Goal: Transaction & Acquisition: Purchase product/service

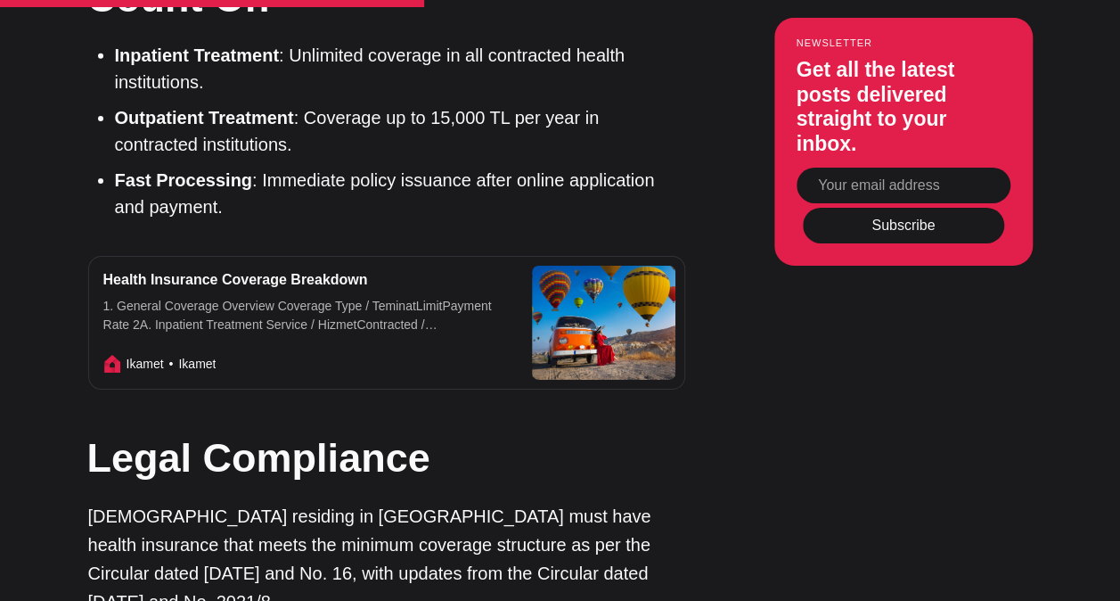
scroll to position [3209, 0]
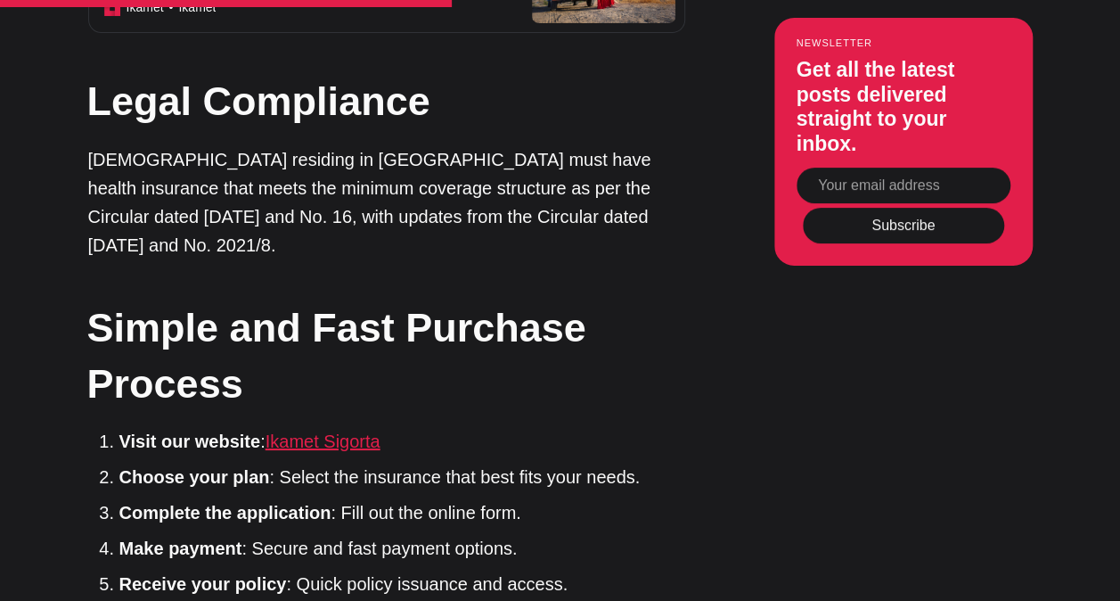
click at [347, 431] on link "Ikamet Sigorta" at bounding box center [323, 441] width 115 height 20
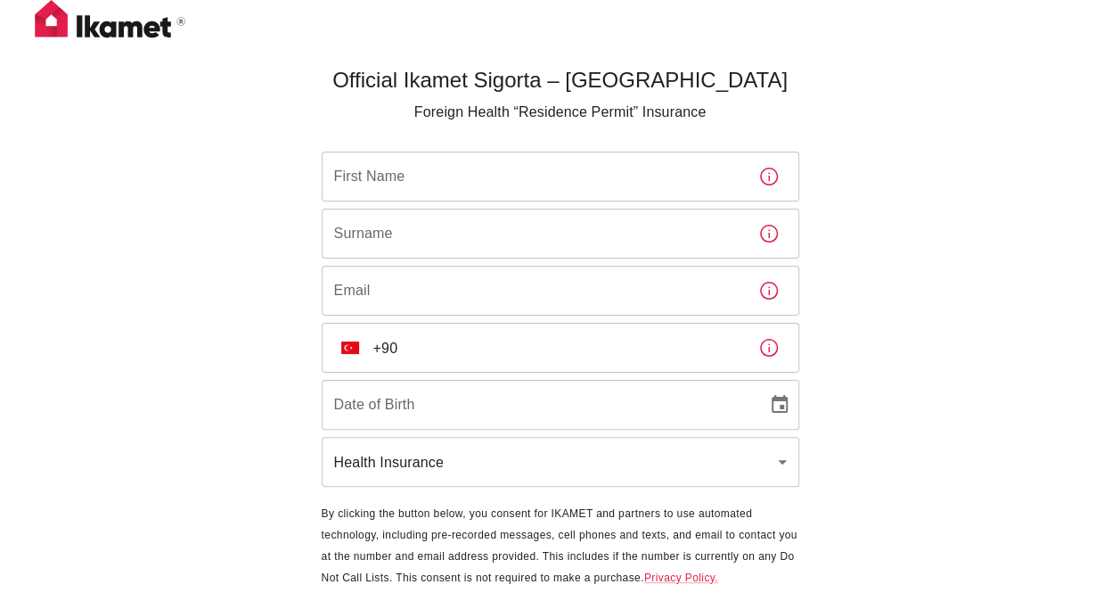
click at [453, 177] on input "First Name" at bounding box center [533, 177] width 423 height 50
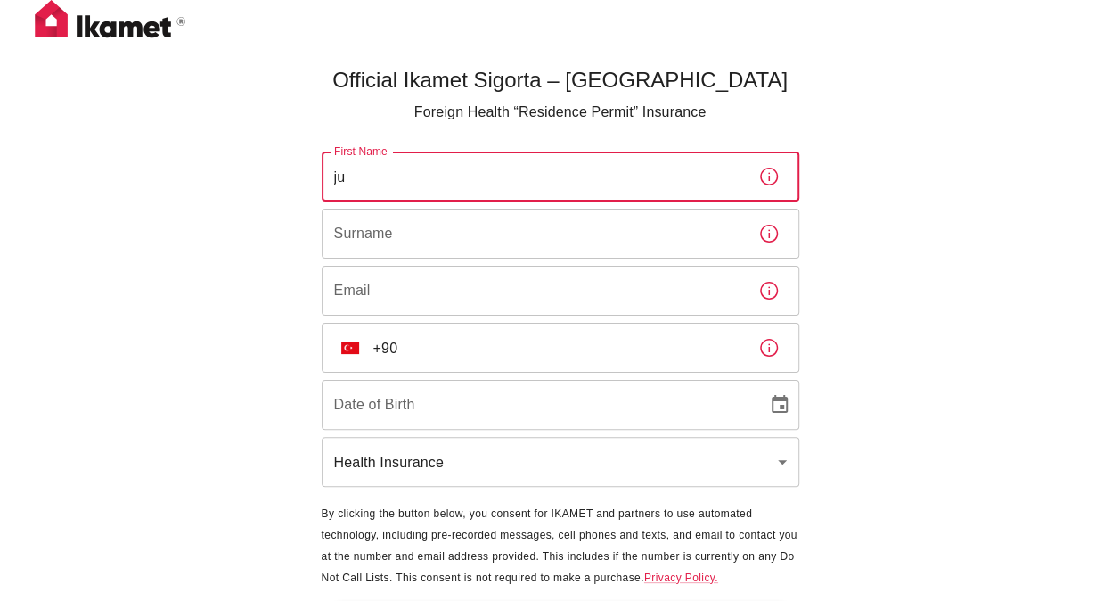
type input "j"
type input "[PERSON_NAME]"
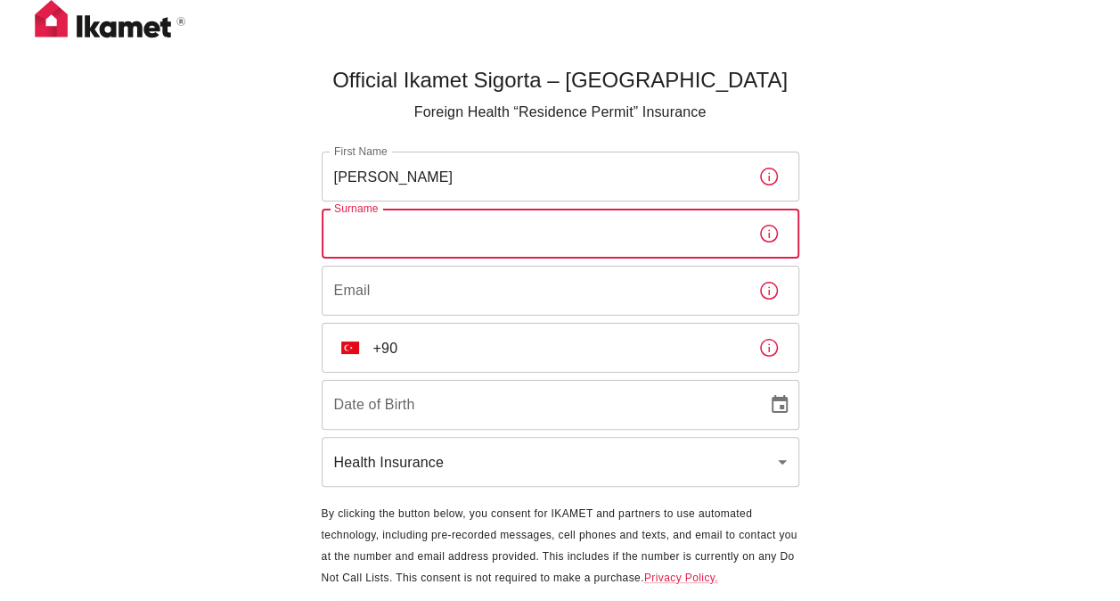
click at [430, 230] on input "Surname" at bounding box center [533, 234] width 423 height 50
type input "[PERSON_NAME]"
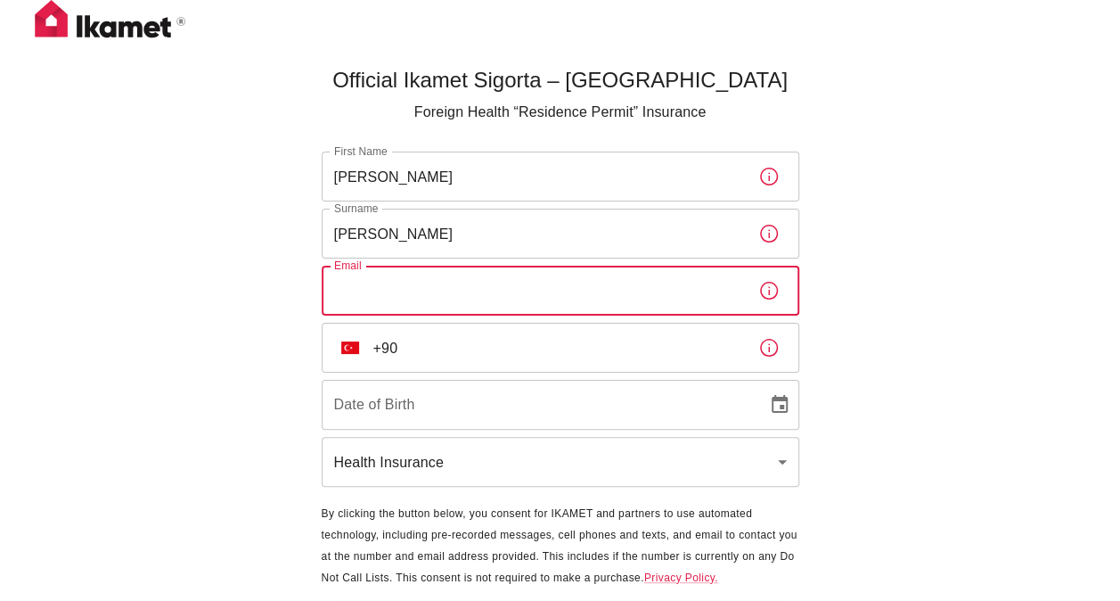
click at [426, 294] on input "Email" at bounding box center [533, 291] width 423 height 50
type input "justinlizotte@hotmail.com"
click at [412, 348] on input "+90" at bounding box center [558, 348] width 371 height 50
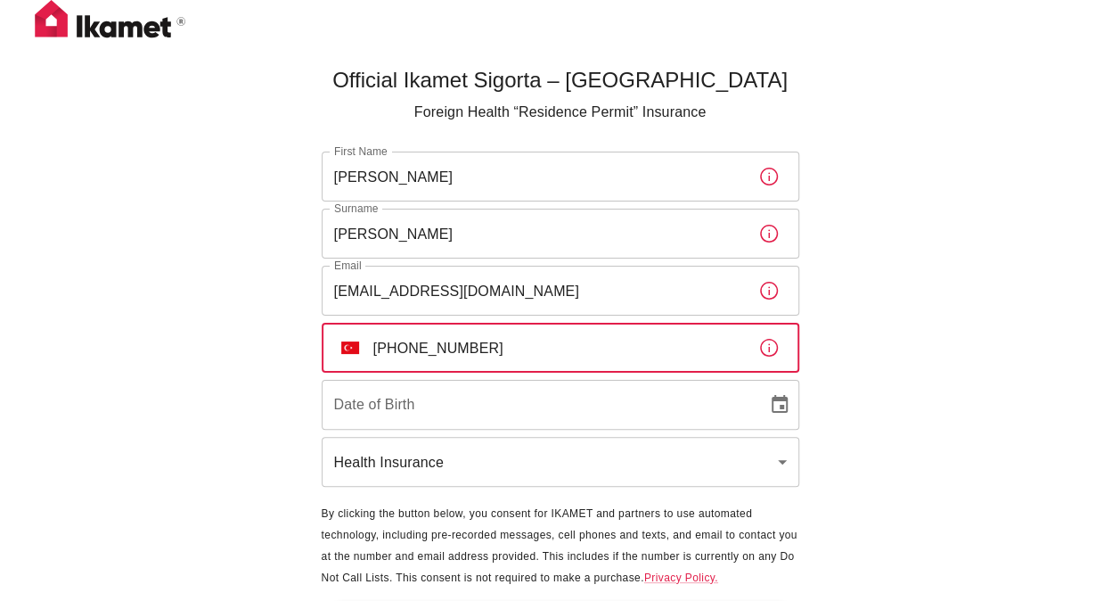
type input "+90 535 639 77 10"
click at [442, 416] on input "DD/MM/YYYY" at bounding box center [538, 405] width 433 height 50
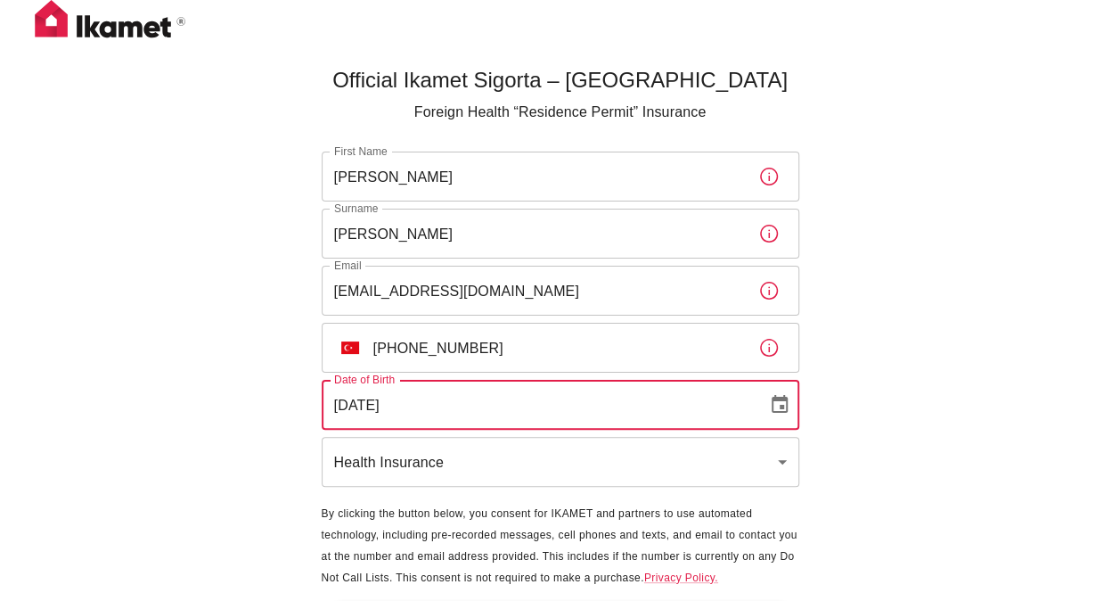
type input "28/01/1981"
click at [862, 472] on div "Official Ikamet Sigorta – Turkey Foreign Health “Residence Permit” Insurance Fi…" at bounding box center [560, 330] width 1120 height 660
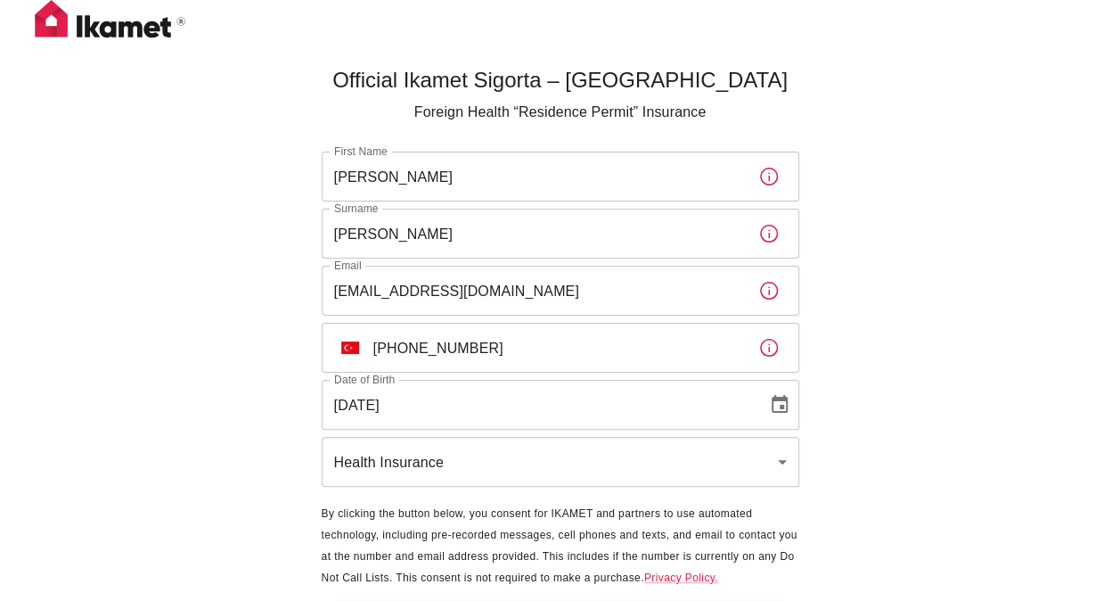
scroll to position [59, 0]
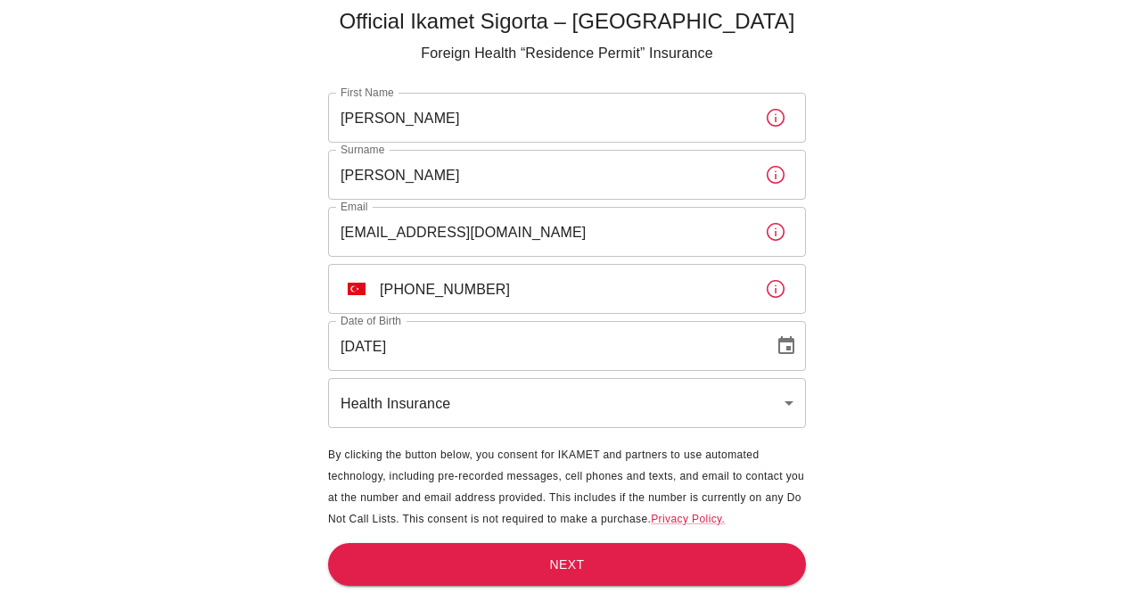
click at [791, 405] on body "Official Ikamet Sigorta – Turkey Foreign Health “Residence Permit” Insurance Fi…" at bounding box center [567, 271] width 1134 height 660
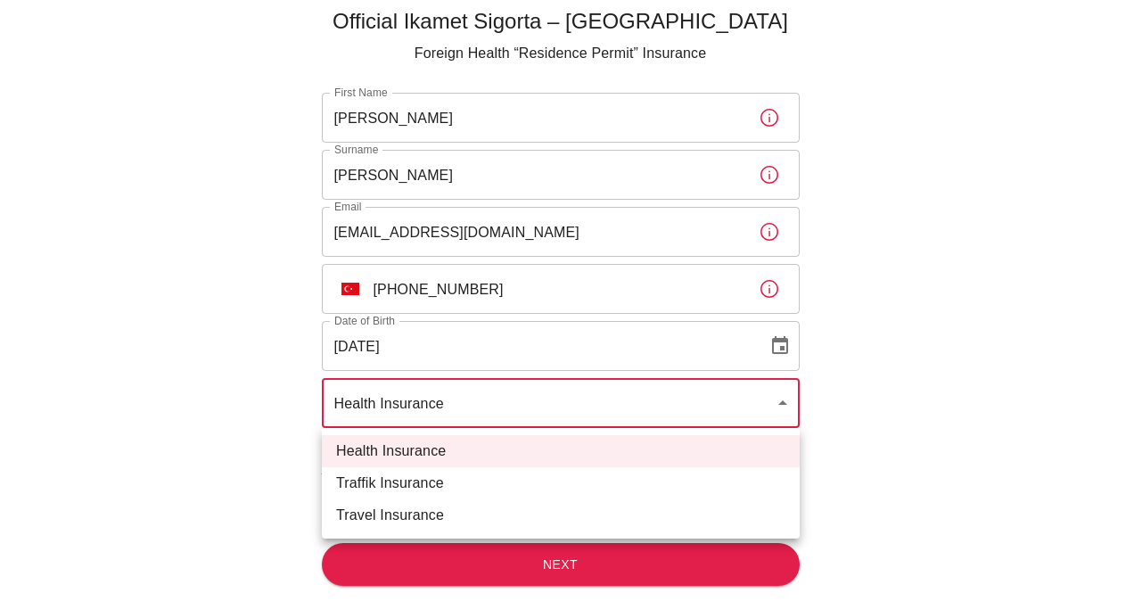
click at [791, 405] on div at bounding box center [567, 300] width 1134 height 601
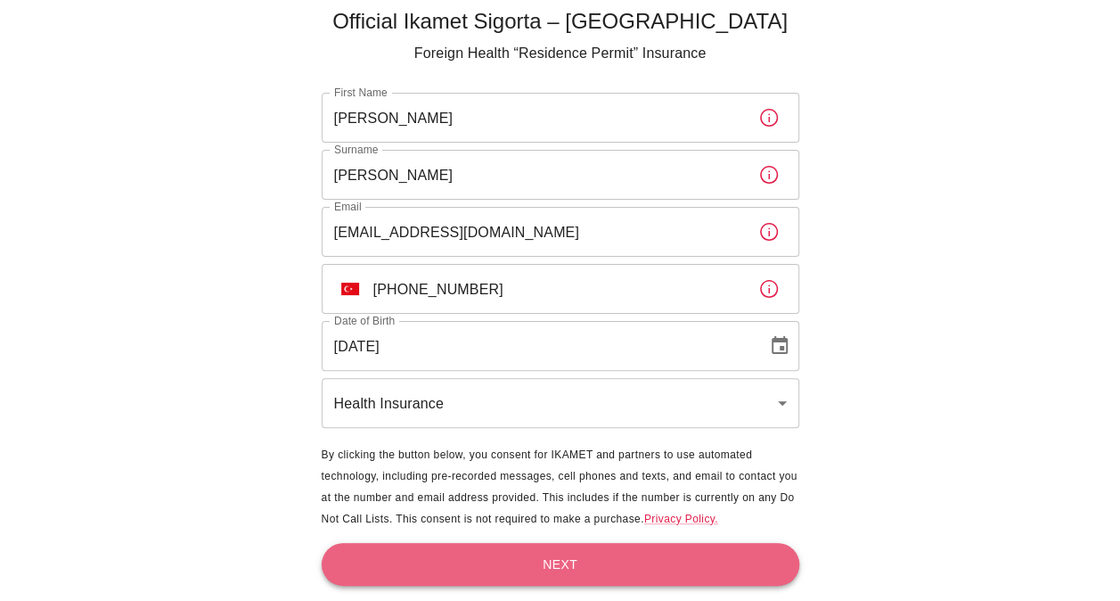
click at [560, 549] on button "Next" at bounding box center [561, 565] width 478 height 44
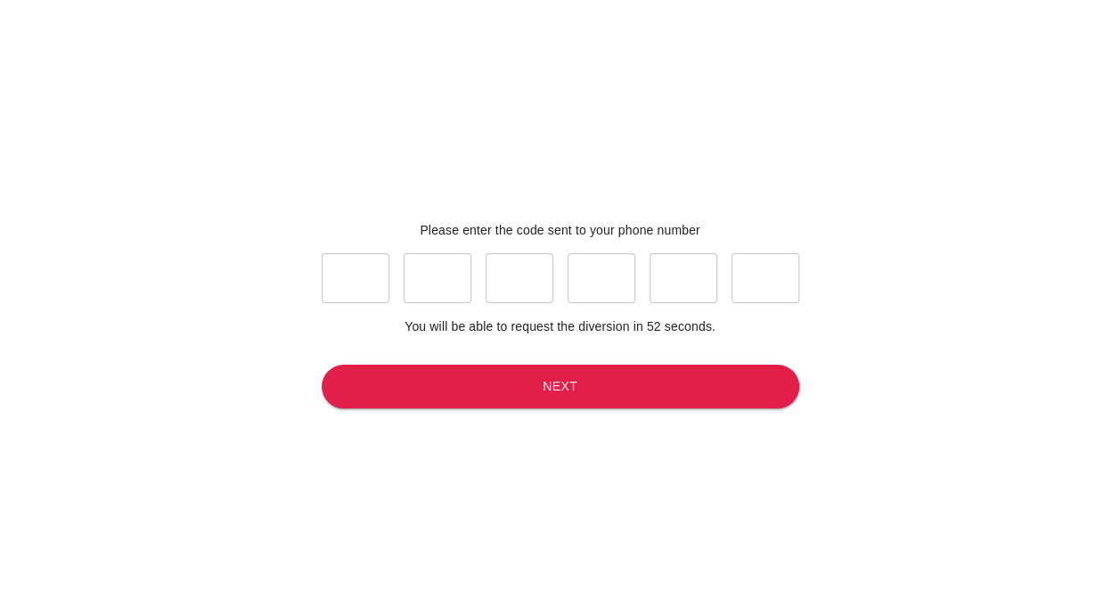
click at [371, 262] on input "text" at bounding box center [356, 278] width 68 height 50
type input "0"
type input "7"
type input "2"
type input "1"
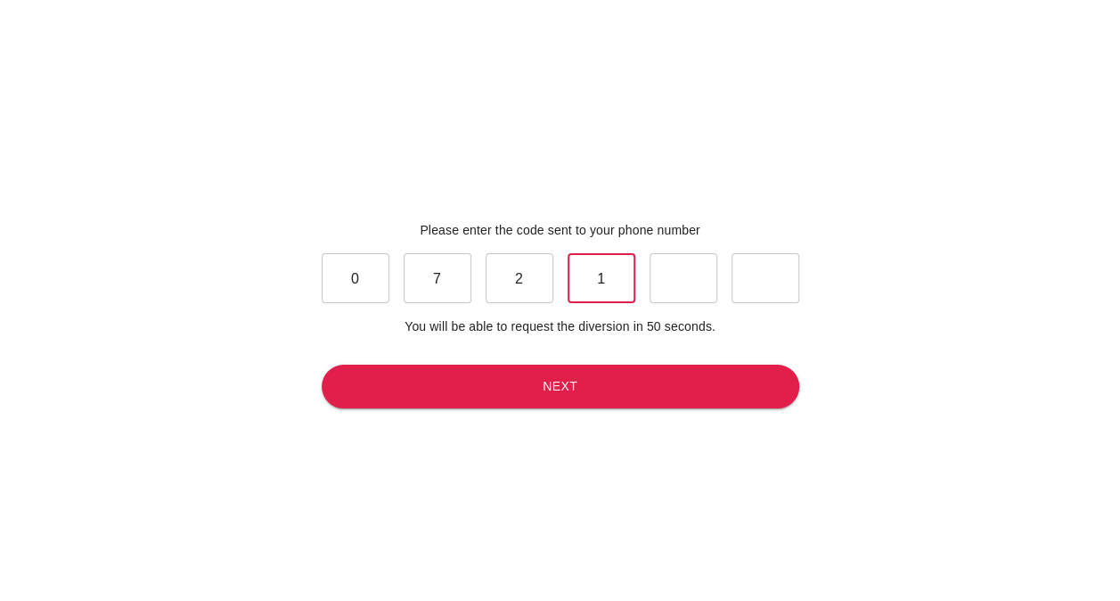
type input "1"
type input "9"
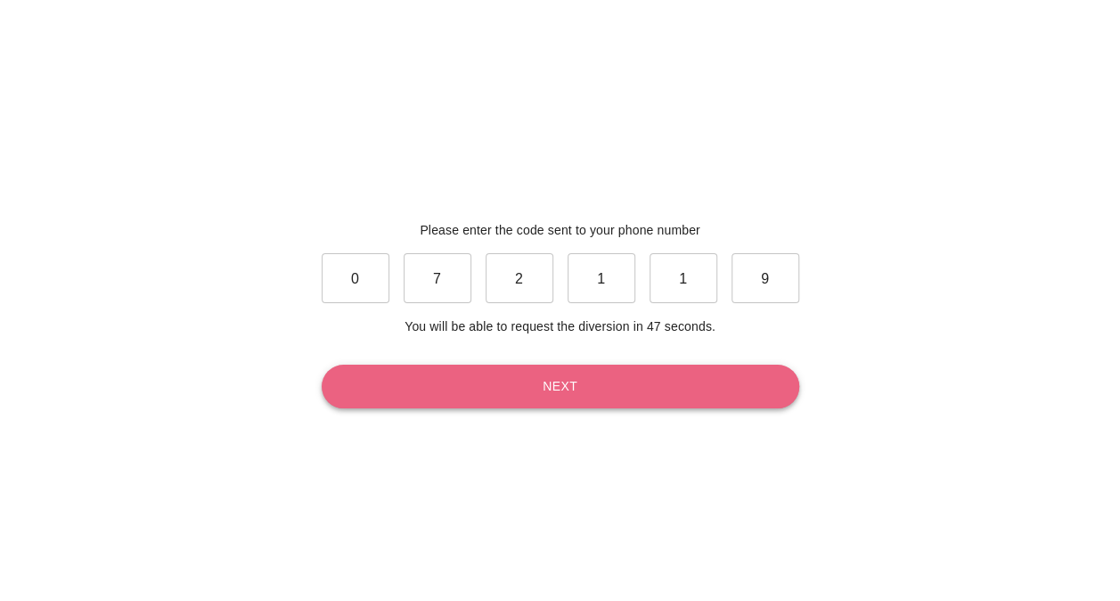
click at [569, 378] on button "Next" at bounding box center [561, 387] width 478 height 44
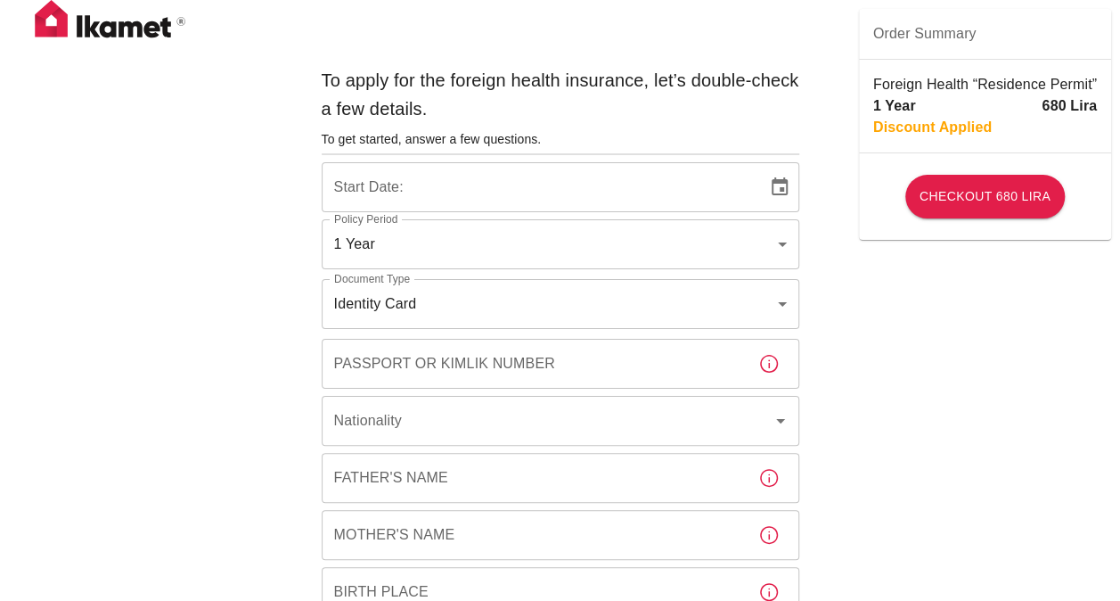
type input "b7343ef8-d55e-4554-96a8-76e30347e985"
type input "14/08/2025"
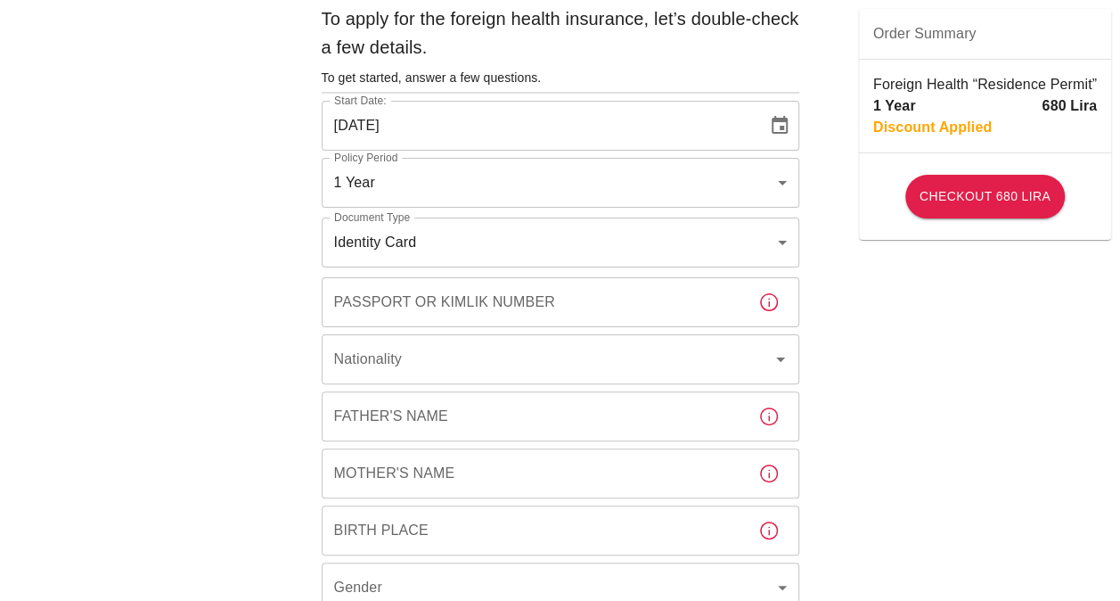
scroll to position [89, 0]
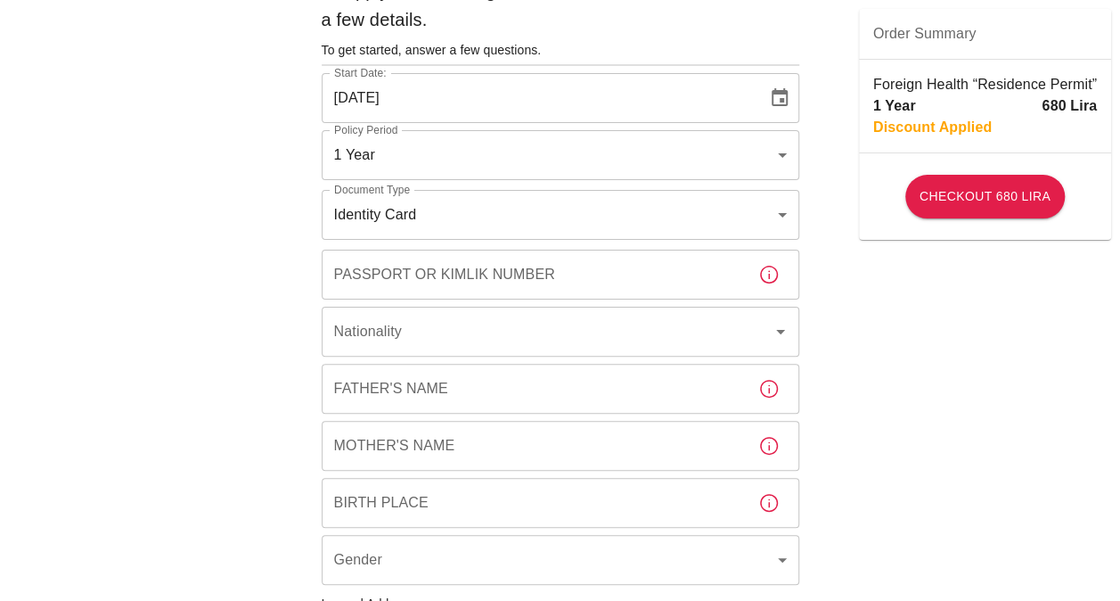
click at [572, 291] on input "Passport or Kimlik Number" at bounding box center [533, 275] width 423 height 50
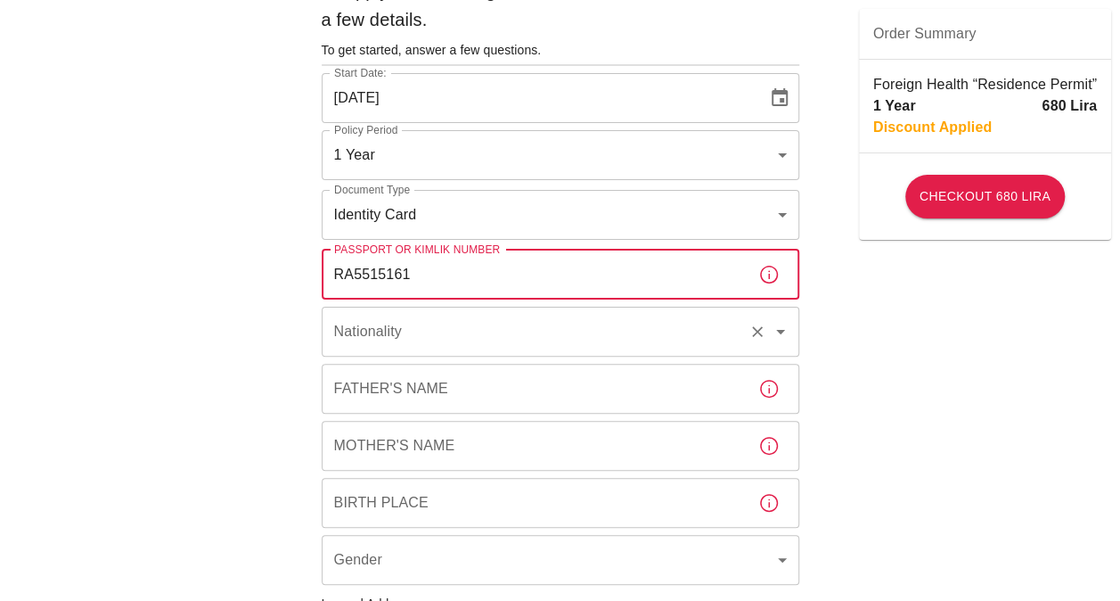
type input "RA5515161"
click at [559, 342] on input "Nationality" at bounding box center [536, 332] width 412 height 34
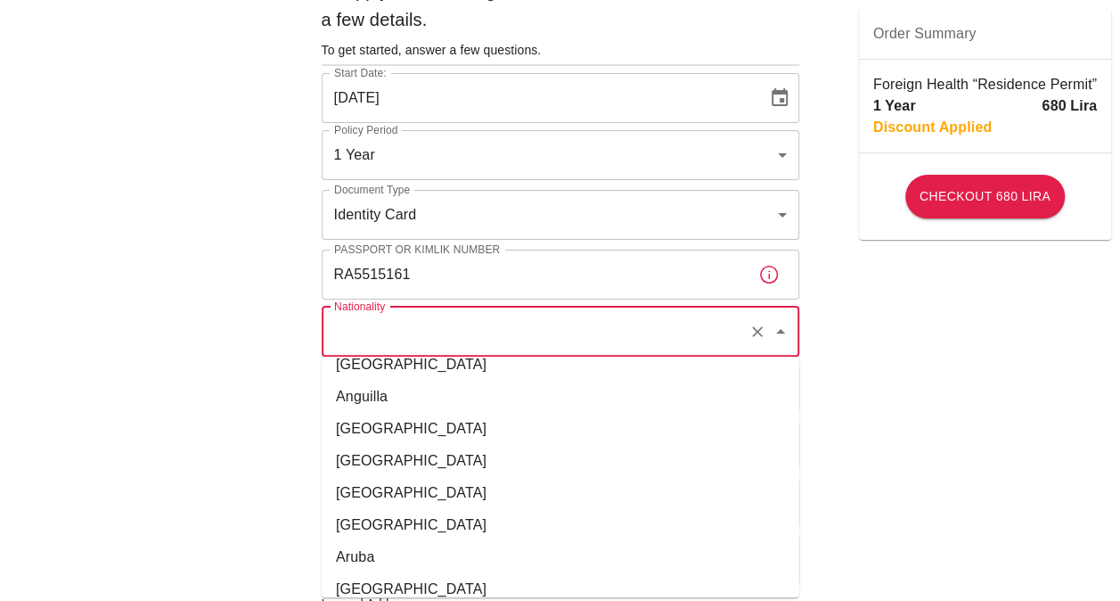
scroll to position [178, 0]
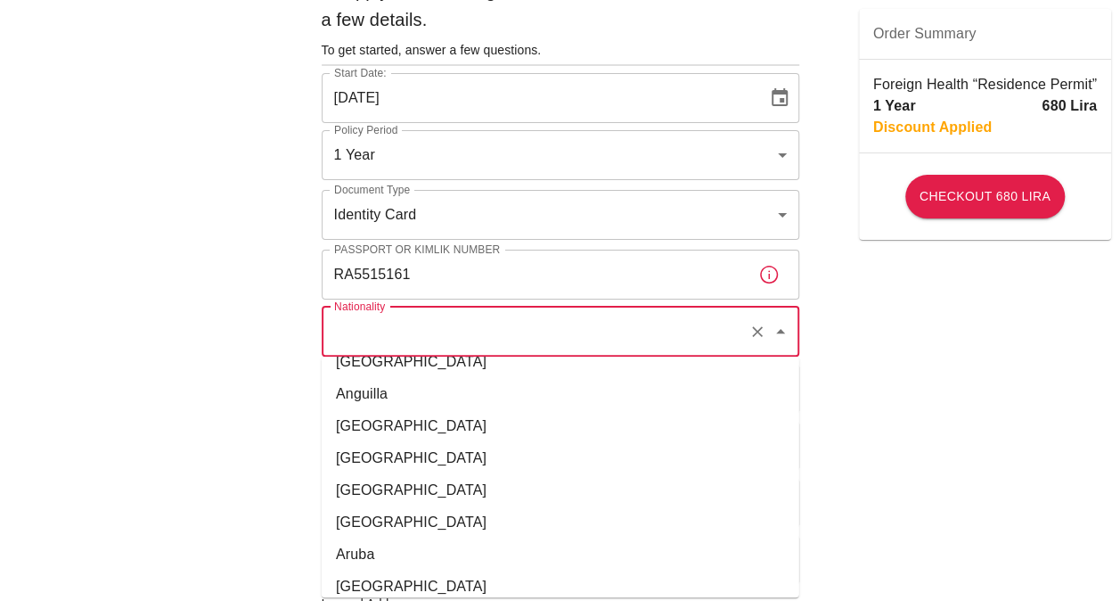
click at [415, 576] on li "Australia" at bounding box center [561, 586] width 478 height 32
type input "Australia"
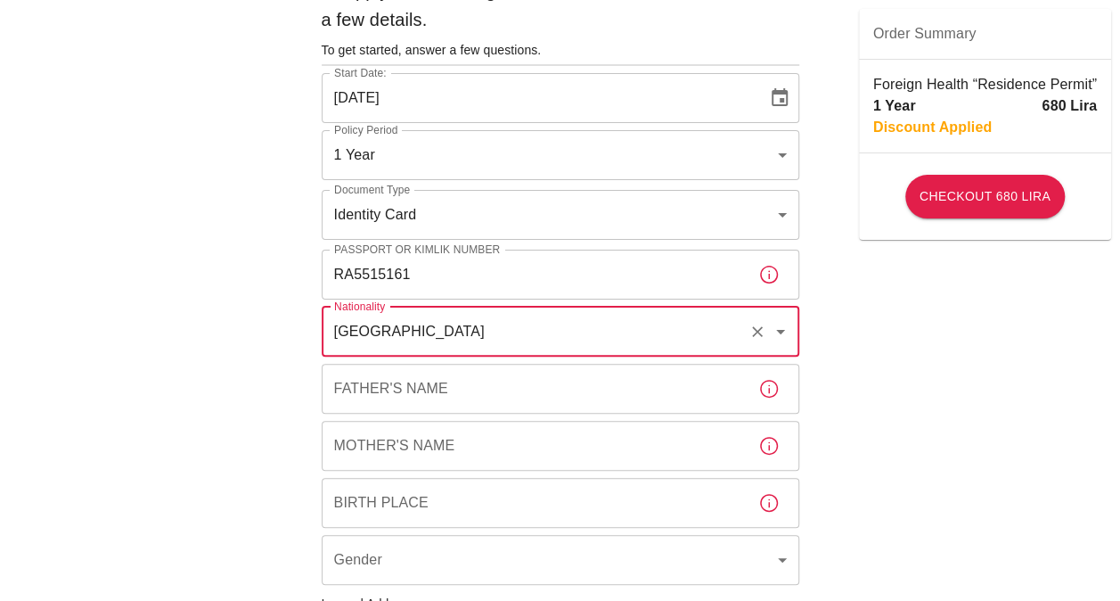
click at [406, 393] on input "Father's Name" at bounding box center [533, 389] width 423 height 50
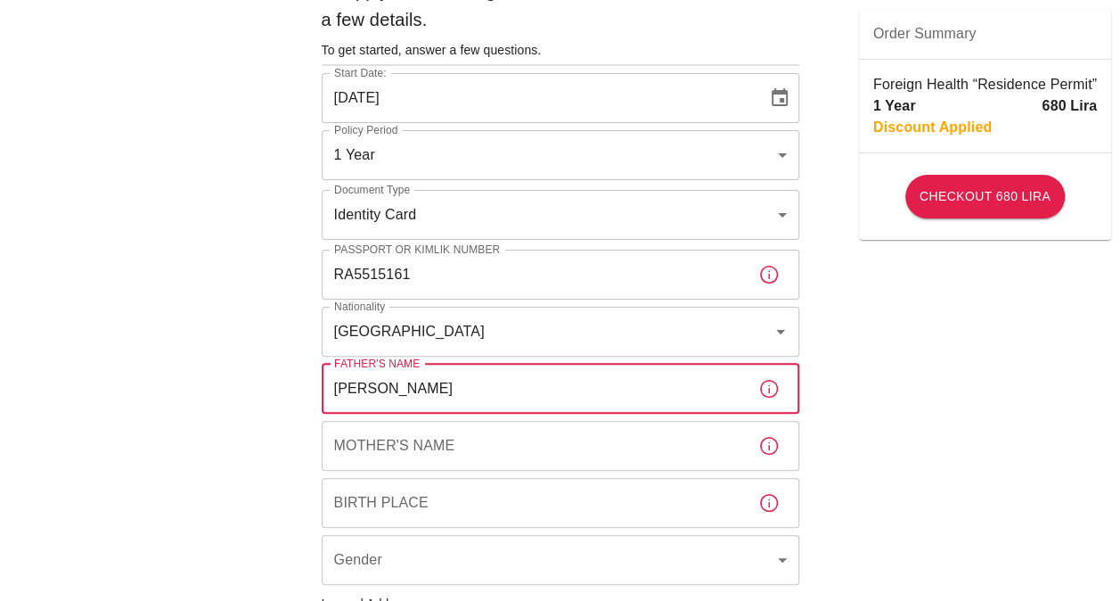
type input "Bruce"
click at [433, 449] on input "Mother's Name" at bounding box center [533, 446] width 423 height 50
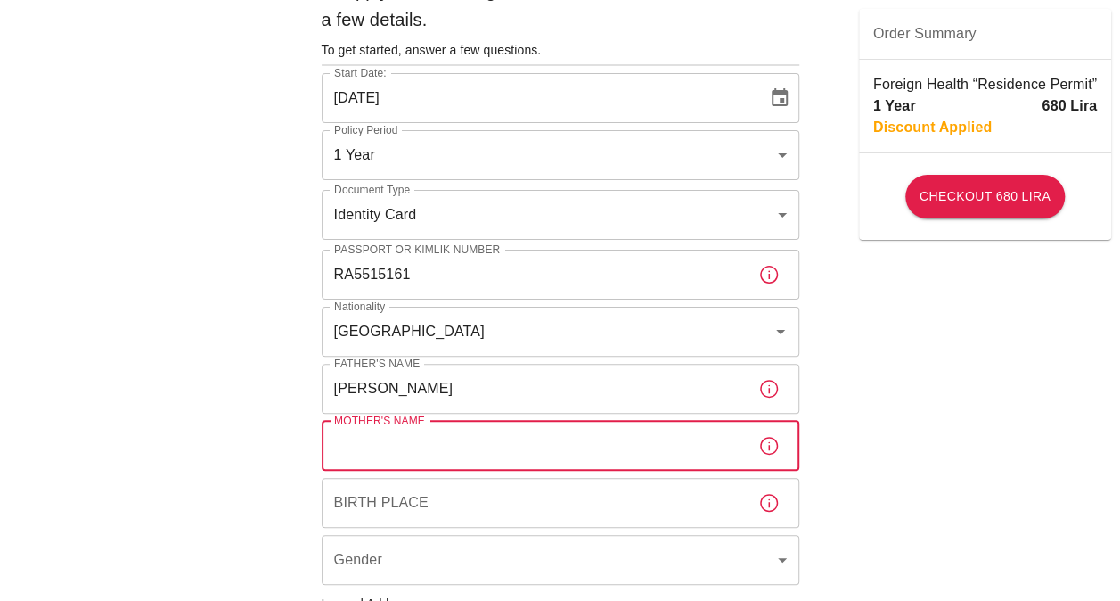
type input "M"
type input "Vicki"
click at [421, 503] on input "Birth Place" at bounding box center [533, 503] width 423 height 50
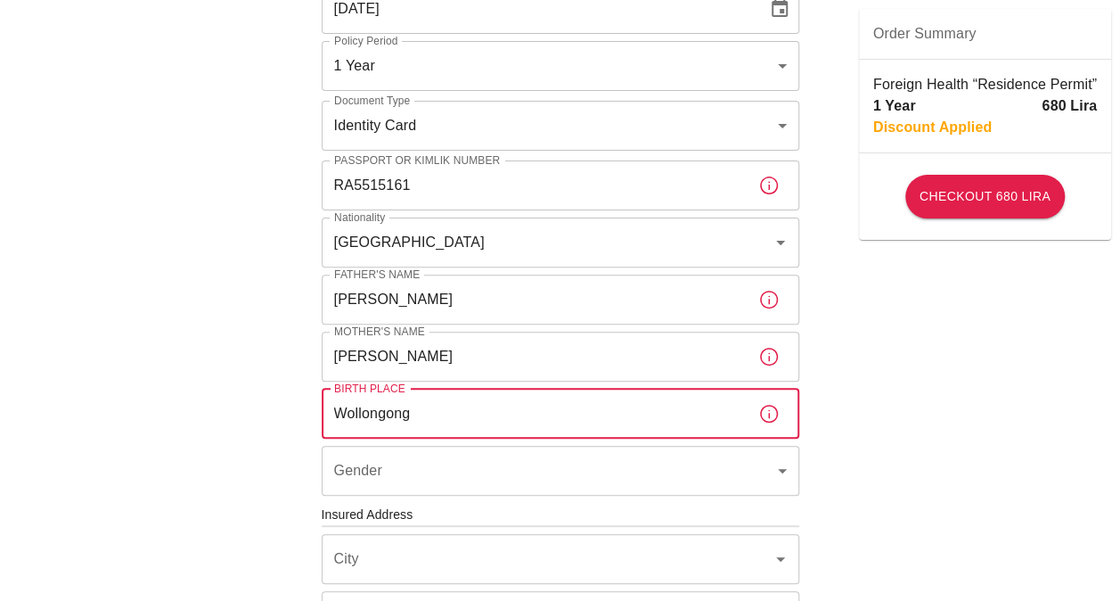
type input "Wollongong"
click at [499, 461] on body "To apply for the foreign health insurance, let’s double-check a few details. To…" at bounding box center [560, 513] width 1120 height 1382
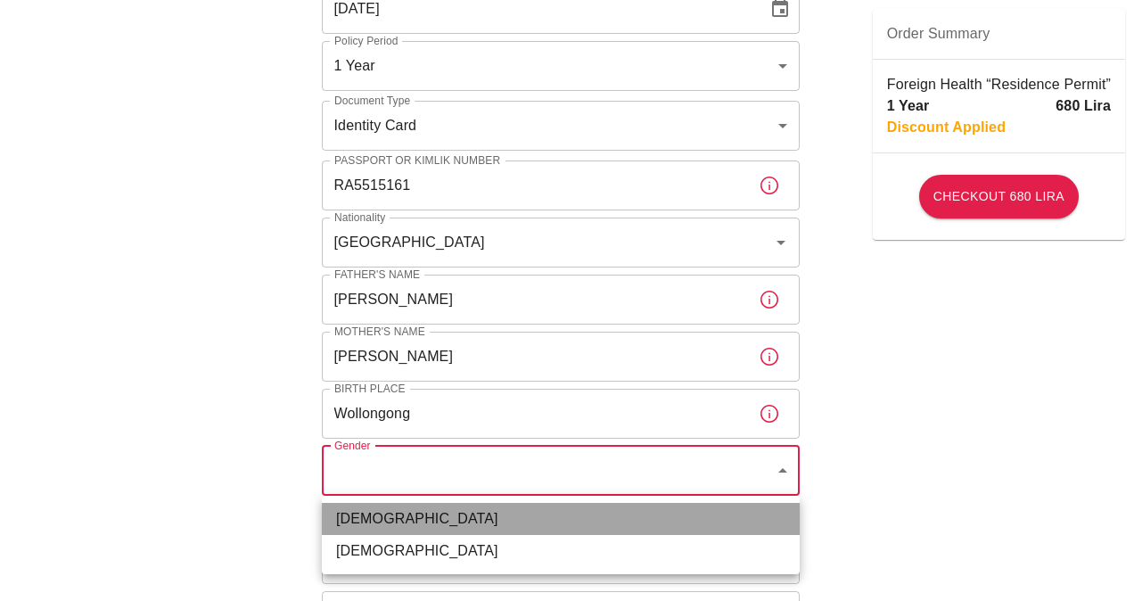
click at [483, 517] on li "Male" at bounding box center [561, 519] width 478 height 32
type input "male"
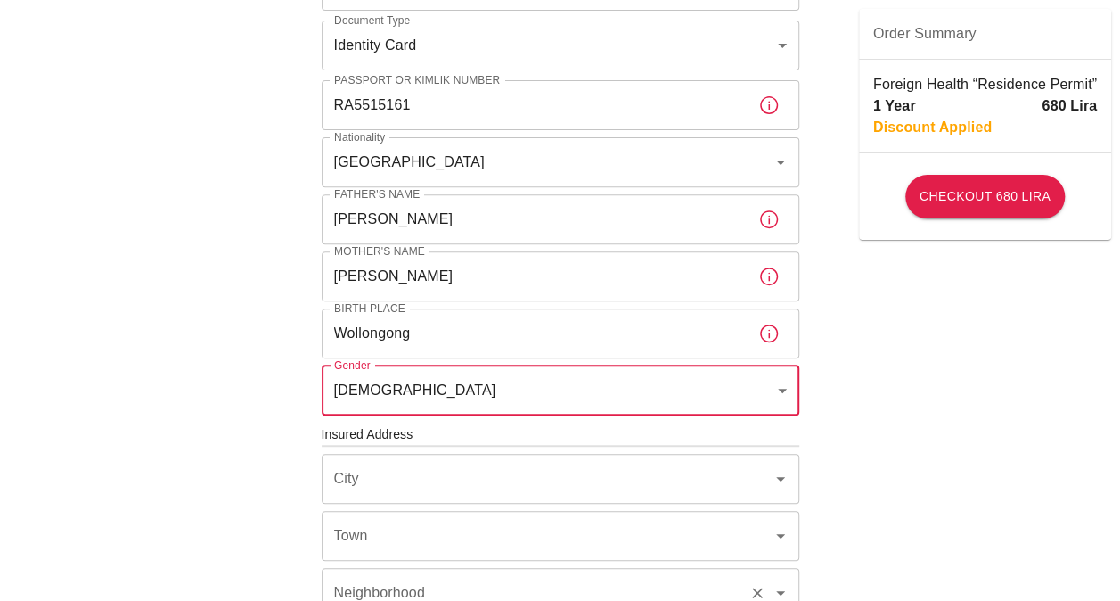
scroll to position [357, 0]
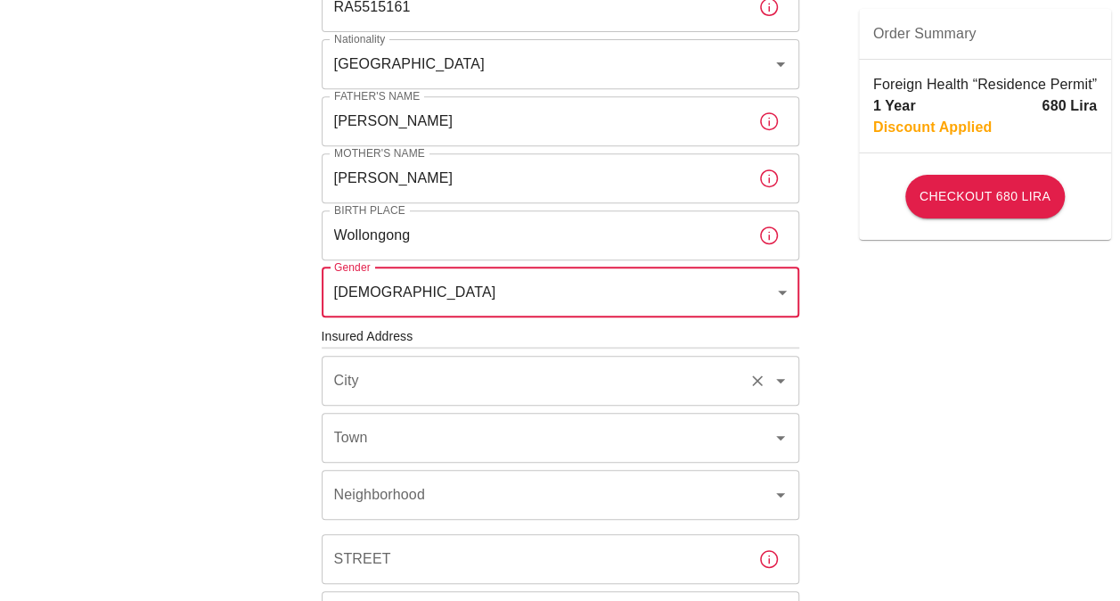
click at [460, 379] on input "City" at bounding box center [536, 381] width 412 height 34
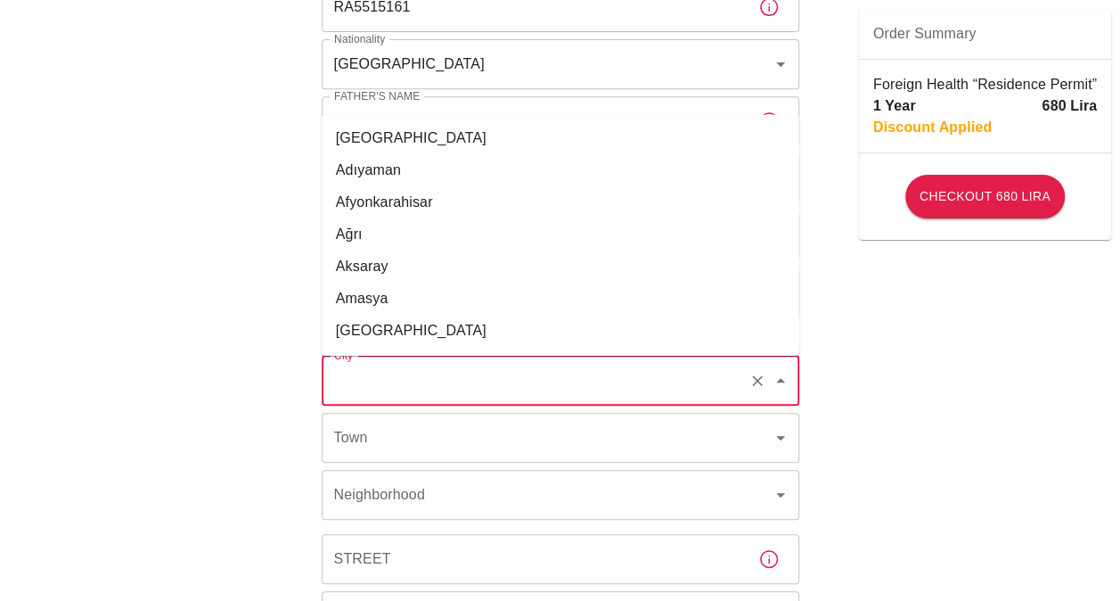
scroll to position [267, 0]
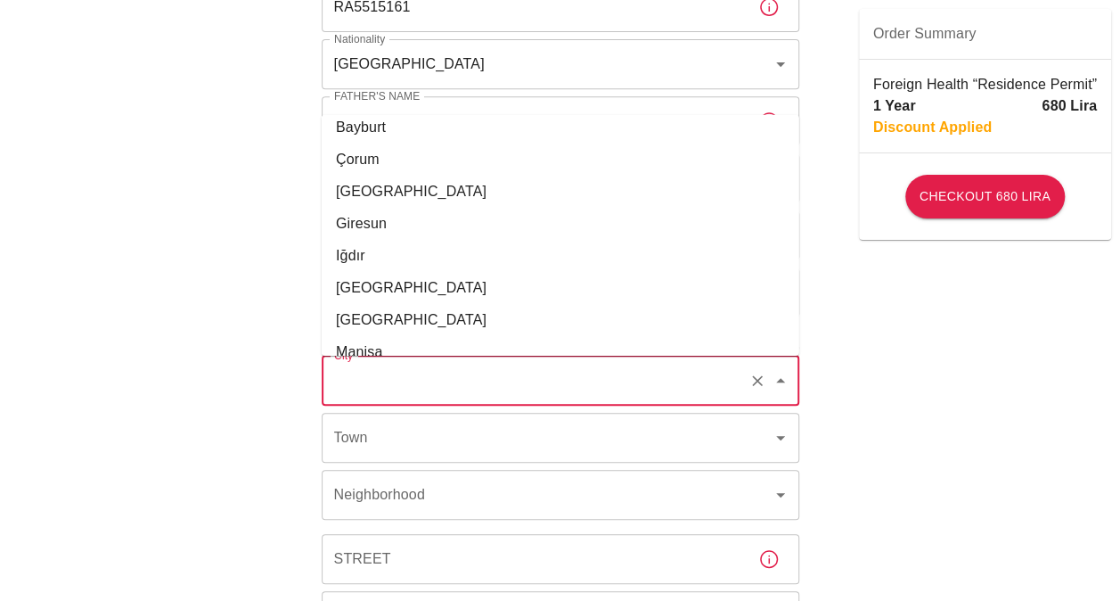
click at [439, 288] on li "İstanbul" at bounding box center [561, 288] width 478 height 32
type input "İstanbul"
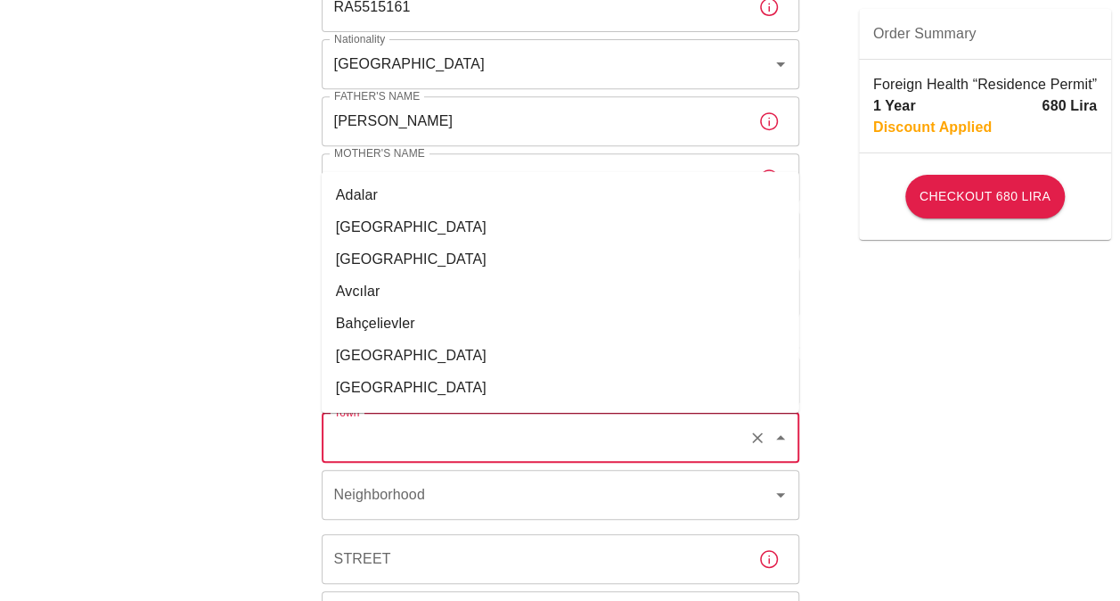
click at [440, 446] on input "Town" at bounding box center [536, 438] width 412 height 34
click at [414, 355] on li "Bakırköy" at bounding box center [561, 356] width 478 height 32
type input "Bakırköy"
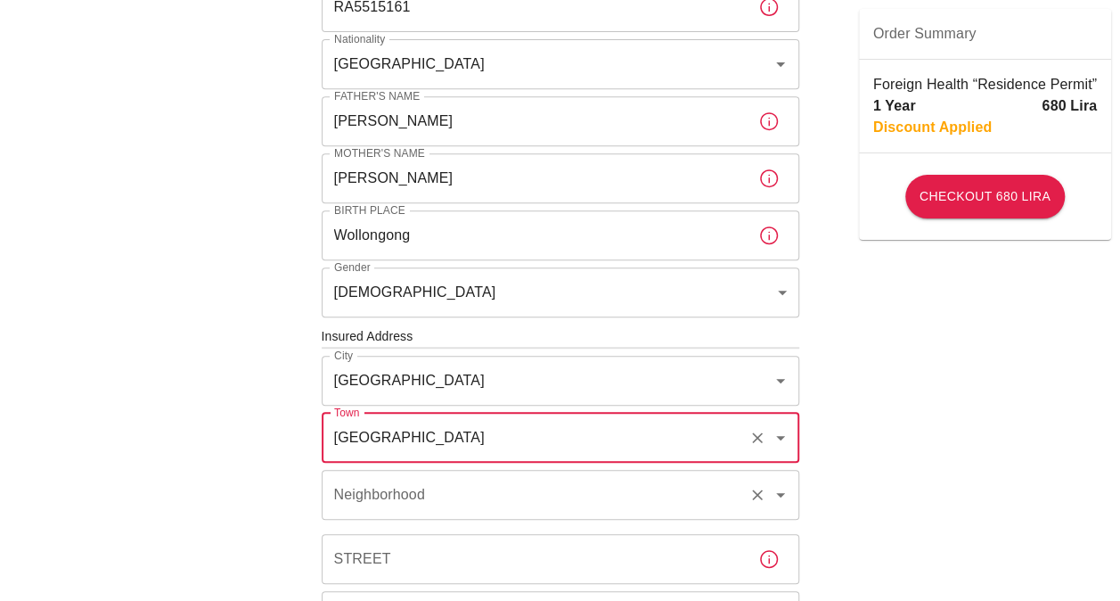
click at [423, 509] on input "Neighborhood" at bounding box center [536, 495] width 412 height 34
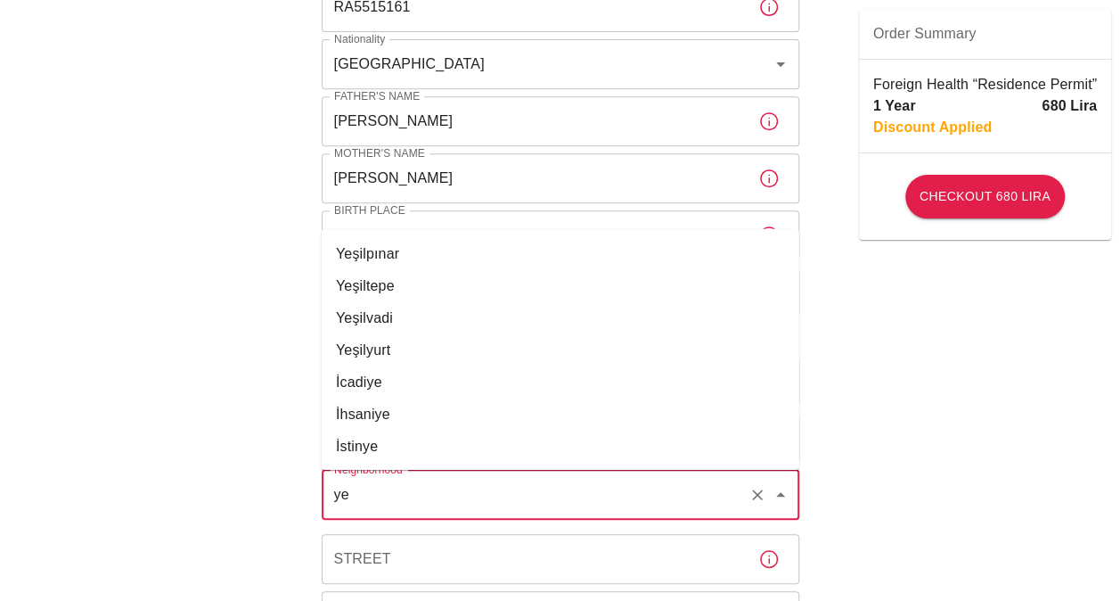
scroll to position [0, 0]
click at [383, 417] on li "Yeşilköy" at bounding box center [561, 413] width 478 height 32
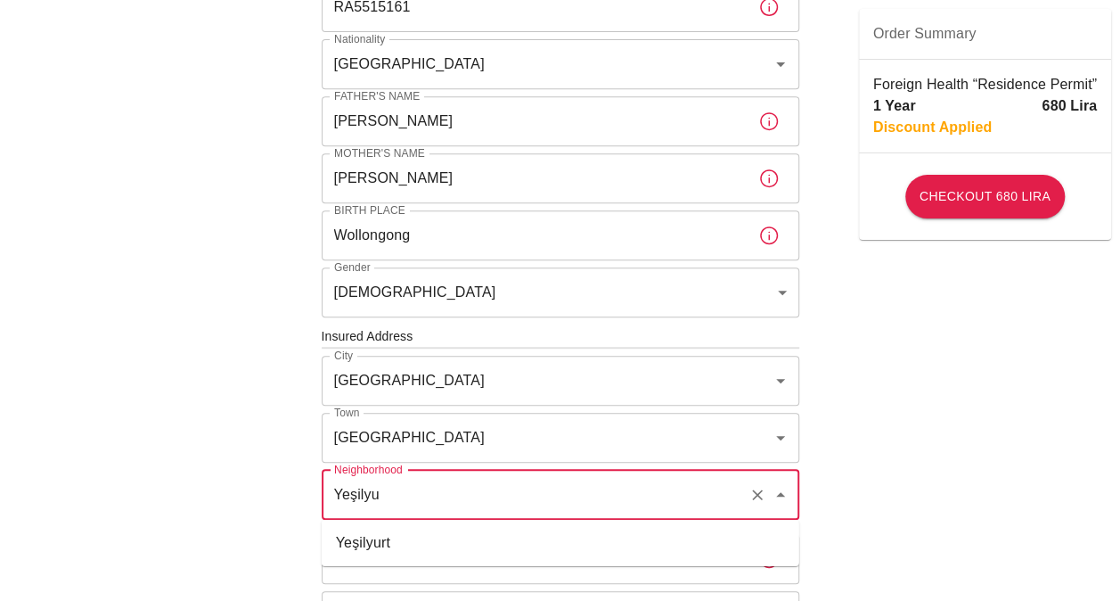
click at [378, 537] on li "Yeşilyurt" at bounding box center [561, 543] width 478 height 32
type input "Yeşilyurt"
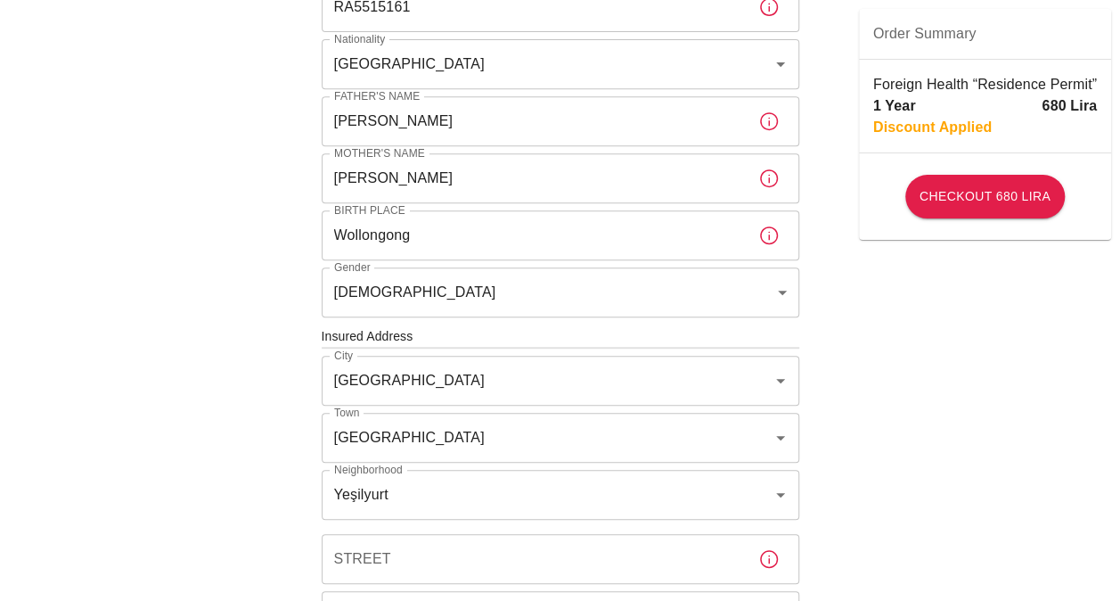
click at [812, 479] on div "To apply for the foreign health insurance, let’s double-check a few details. To…" at bounding box center [560, 363] width 535 height 1323
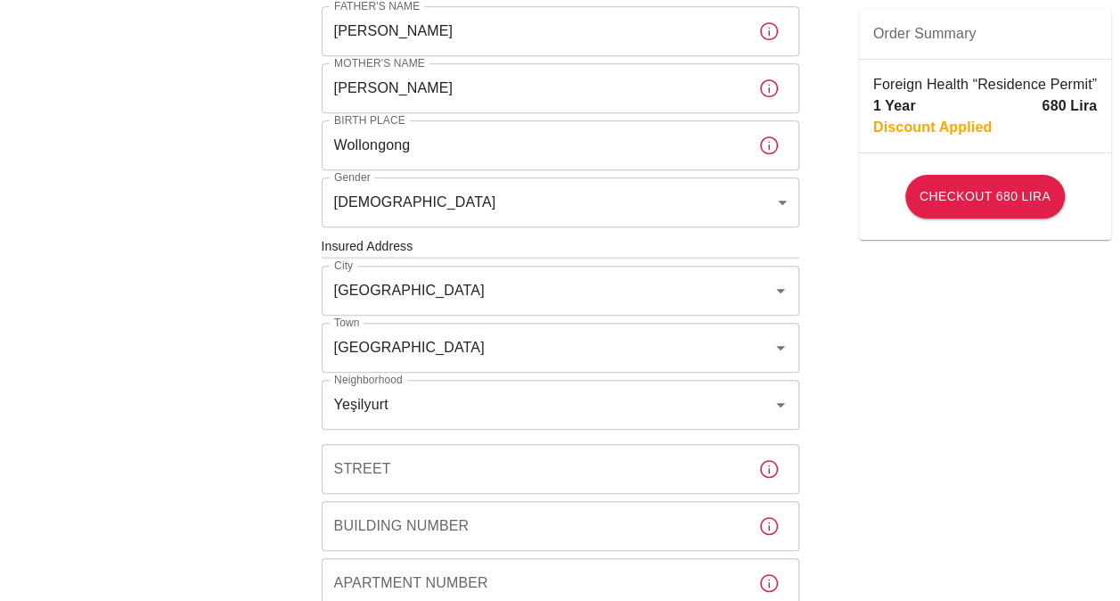
scroll to position [535, 0]
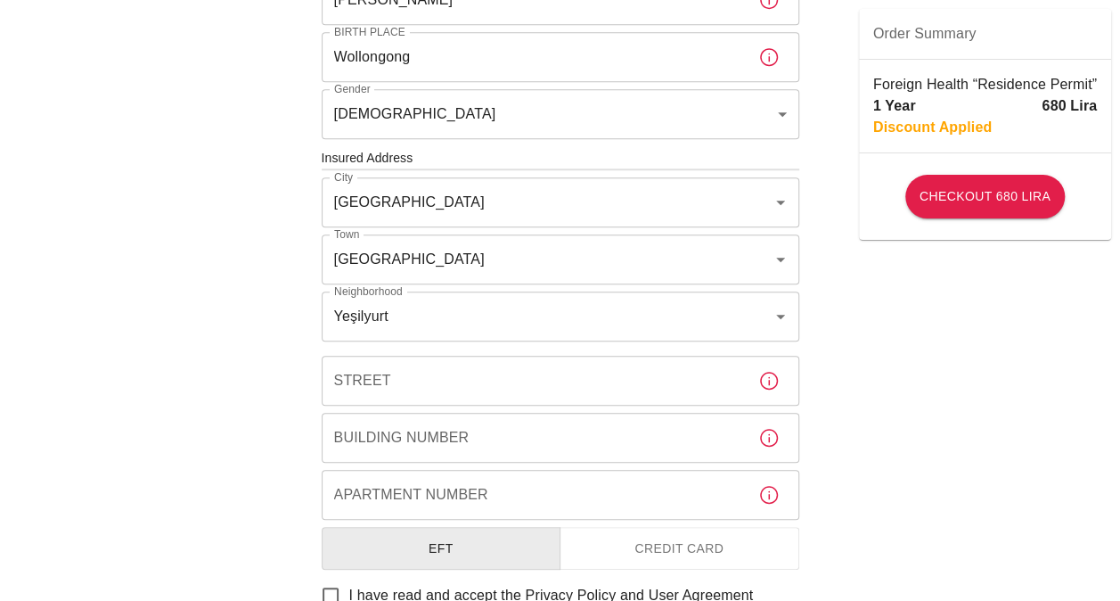
click at [481, 385] on input "Street" at bounding box center [533, 381] width 423 height 50
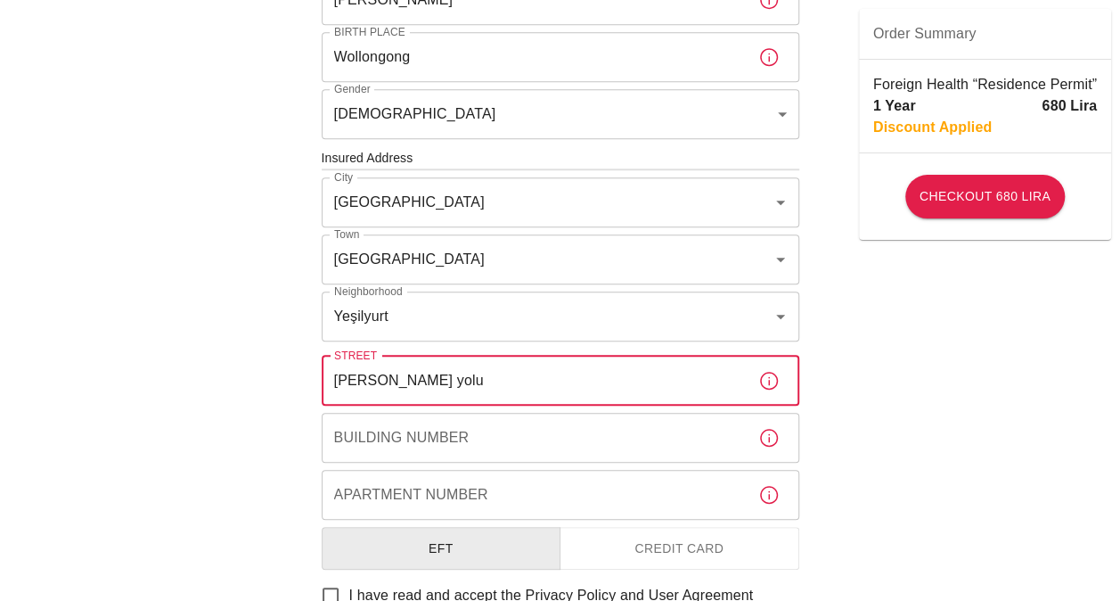
type input "Sahil yolu"
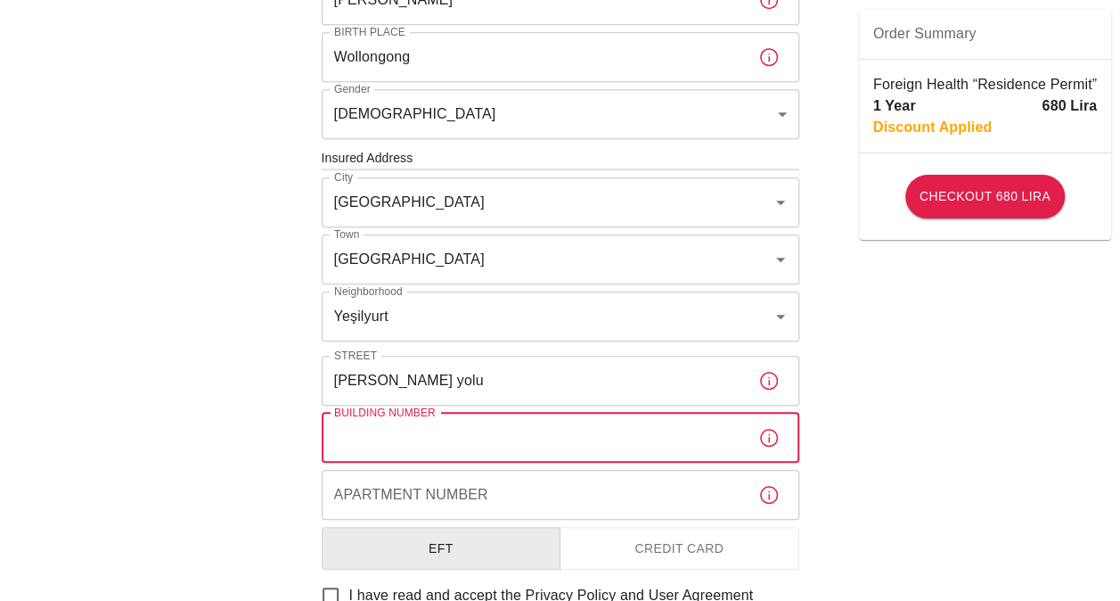
click at [467, 430] on input "Building Number" at bounding box center [533, 438] width 423 height 50
type input "Polat otel"
click at [449, 500] on input "Apartment Number" at bounding box center [533, 495] width 423 height 50
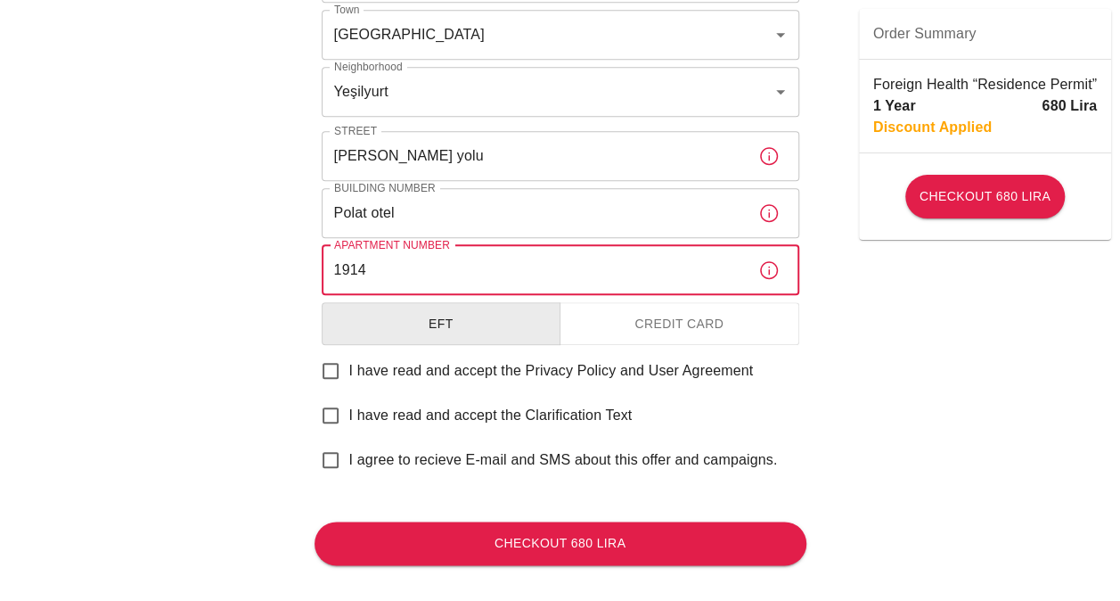
scroll to position [780, 0]
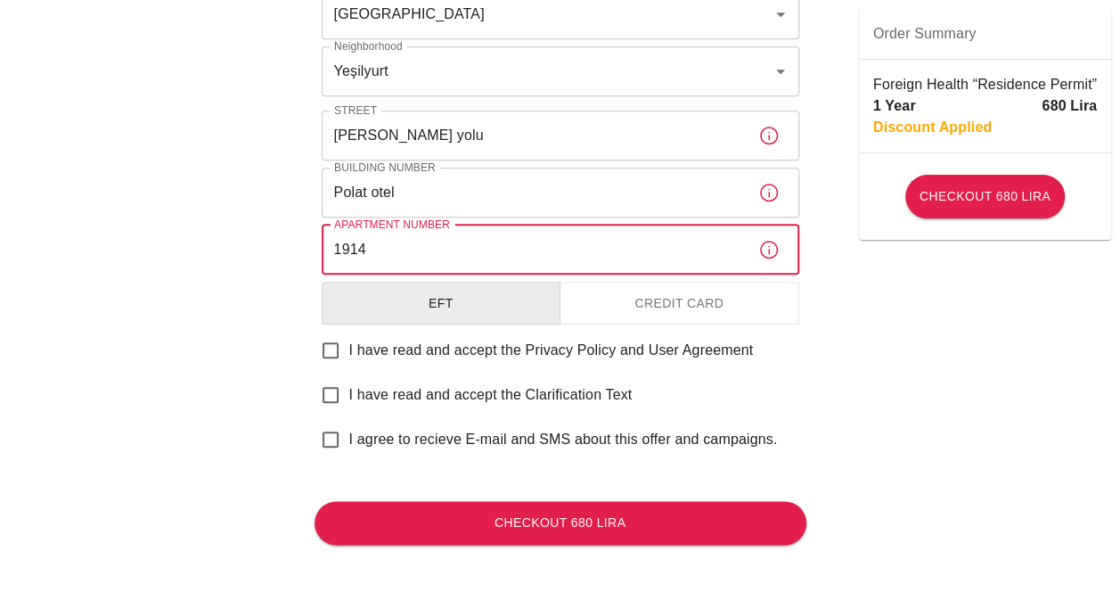
type input "1914"
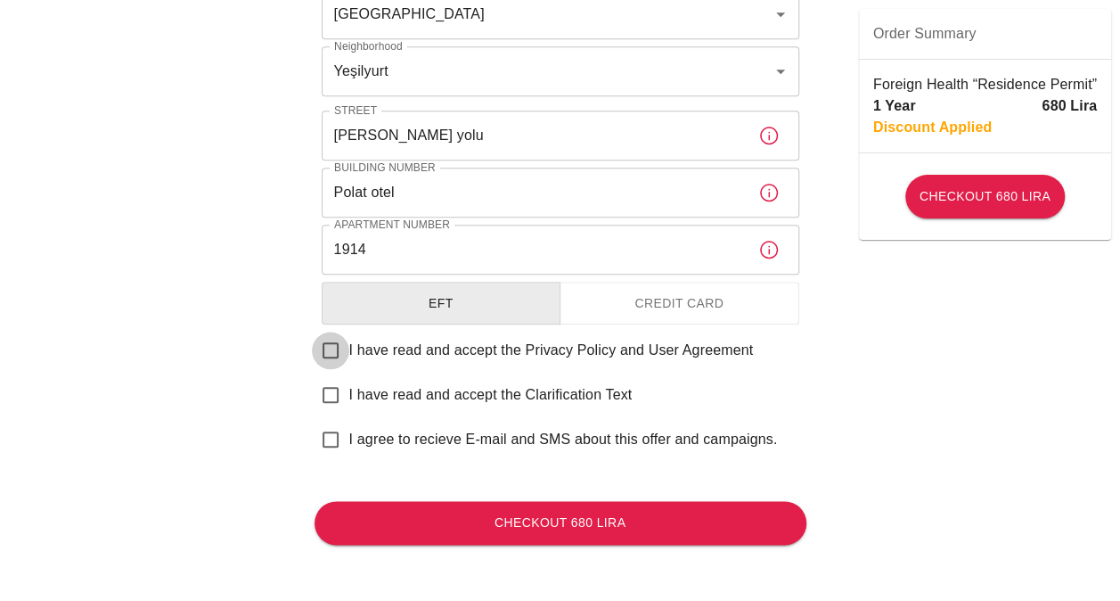
click at [326, 346] on input "I have read and accept the Privacy Policy and User Agreement" at bounding box center [330, 350] width 37 height 37
checkbox input "true"
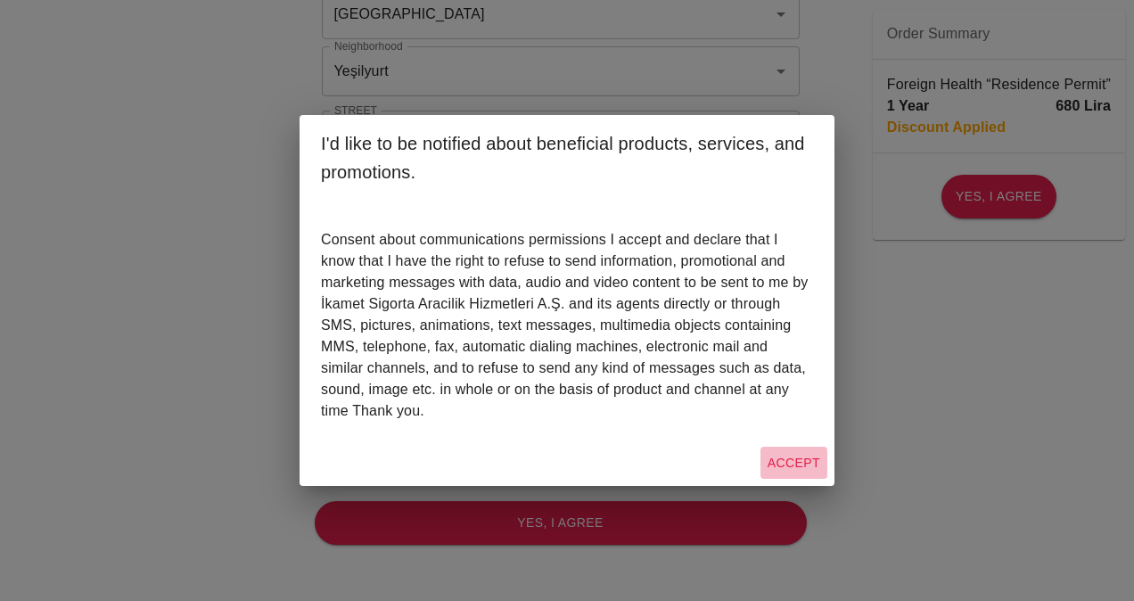
click at [802, 459] on button "Accept" at bounding box center [793, 463] width 67 height 33
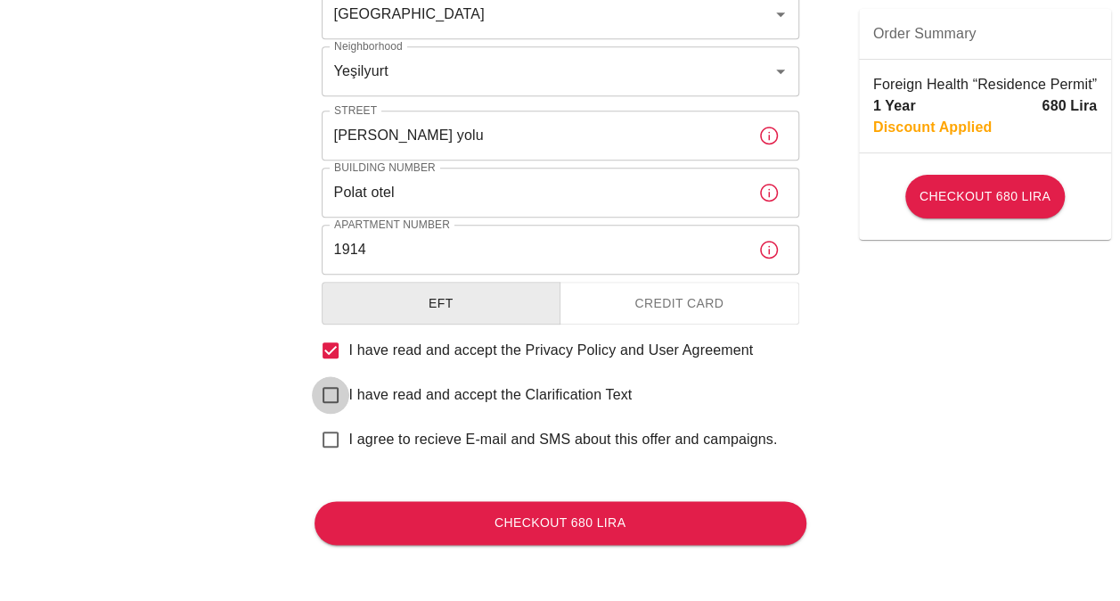
click at [327, 396] on input "I have read and accept the Clarification Text" at bounding box center [330, 394] width 37 height 37
checkbox input "true"
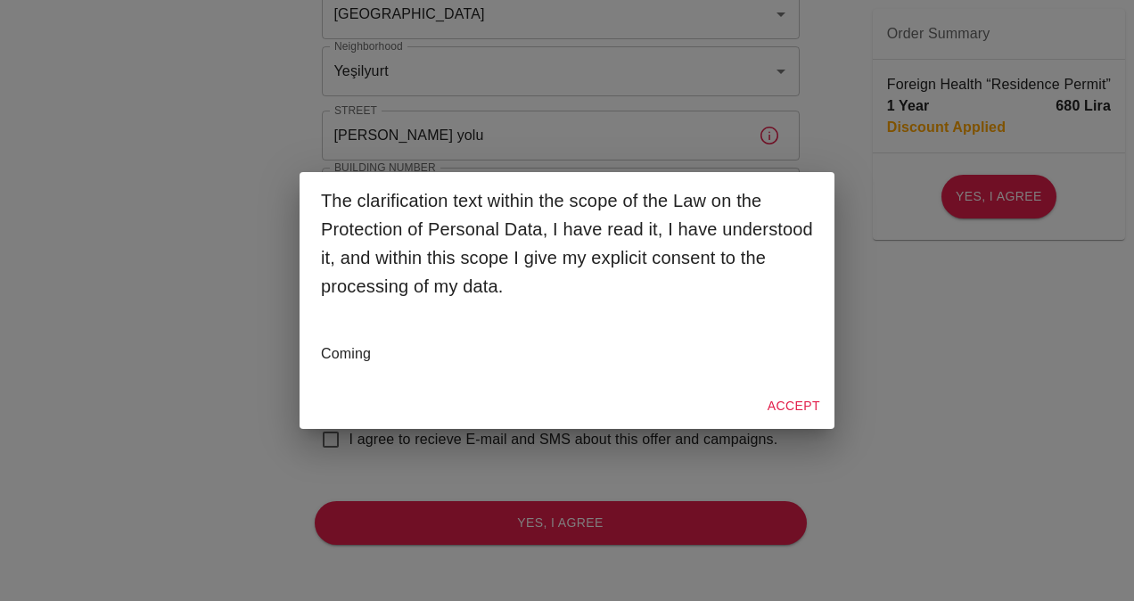
click at [784, 401] on button "Accept" at bounding box center [793, 406] width 67 height 33
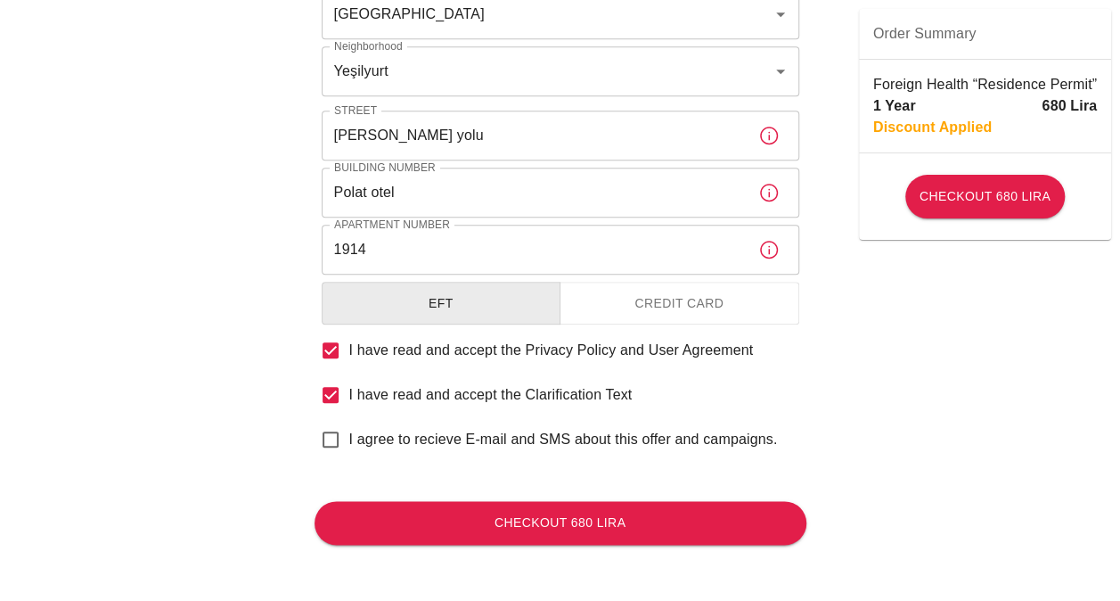
click at [341, 437] on input "I agree to recieve E-mail and SMS about this offer and campaigns." at bounding box center [330, 439] width 37 height 37
checkbox input "true"
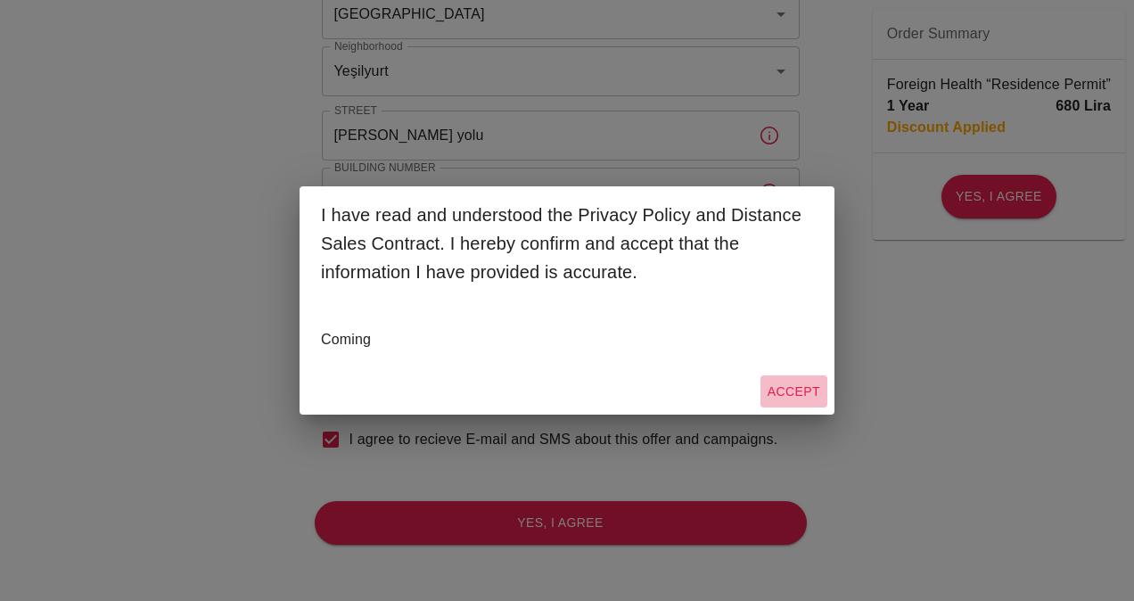
click at [800, 382] on button "Accept" at bounding box center [793, 391] width 67 height 33
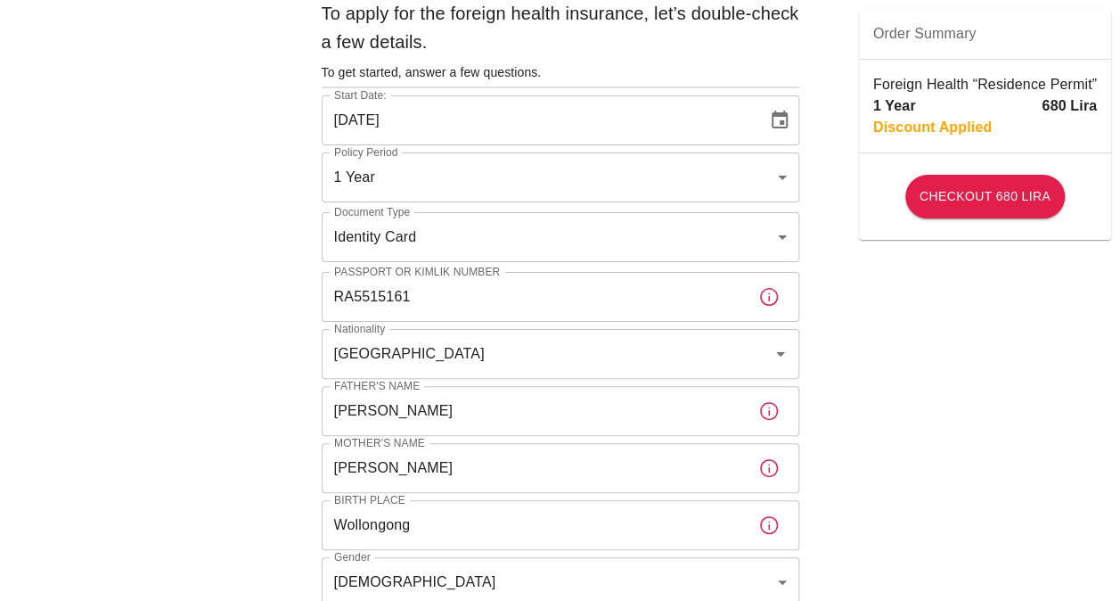
scroll to position [0, 0]
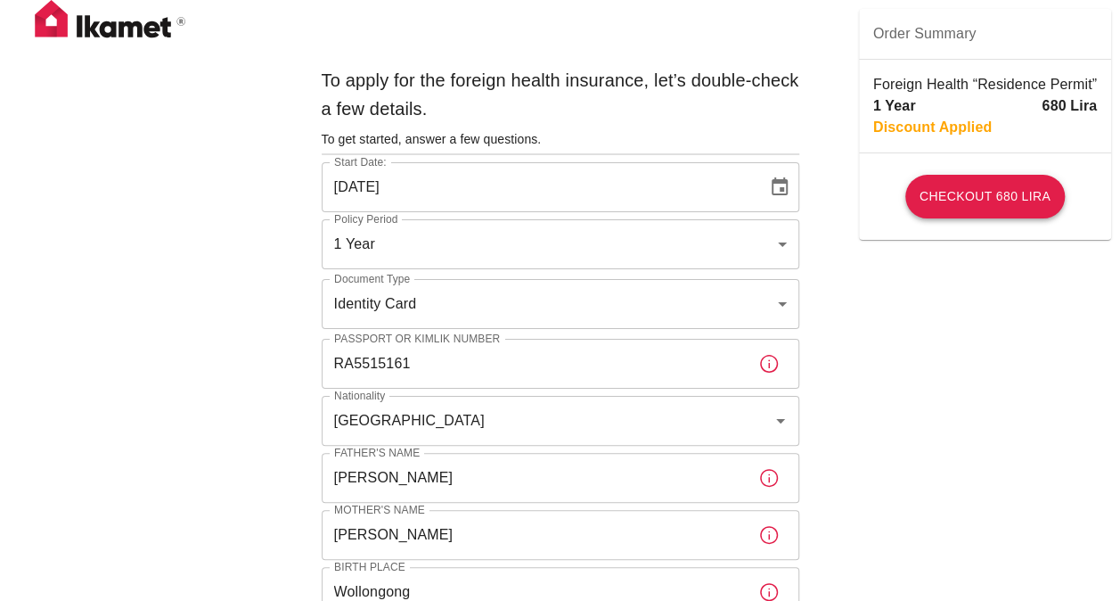
click at [960, 194] on button "Checkout 680 Lira" at bounding box center [986, 197] width 160 height 44
